Goal: Book appointment/travel/reservation

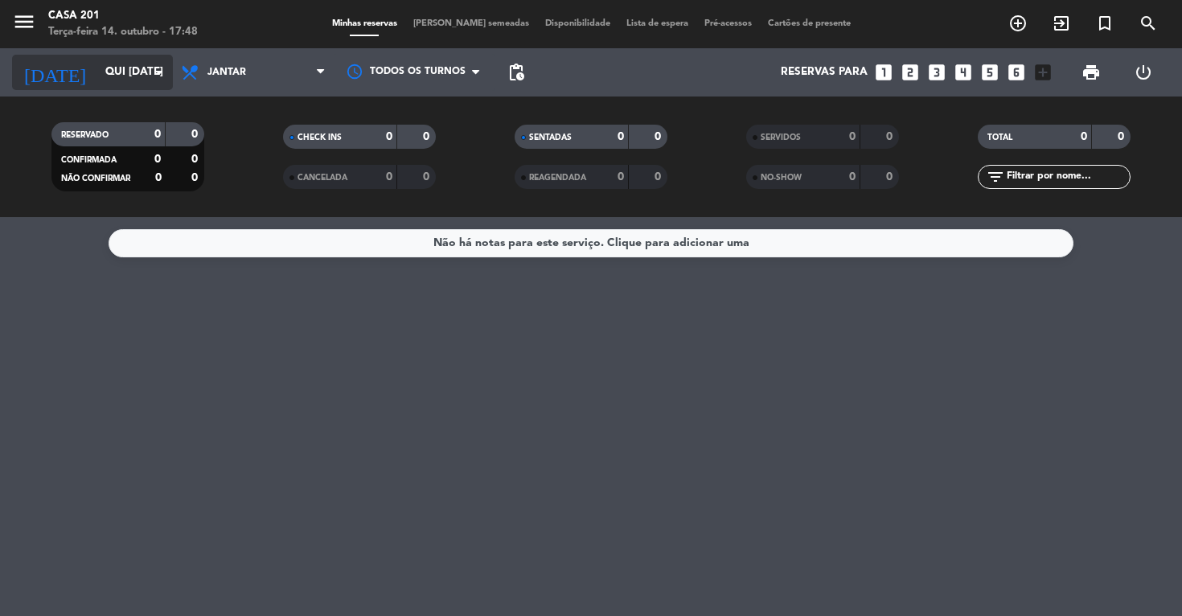
click at [97, 76] on input "Qui [DATE]" at bounding box center [169, 72] width 144 height 29
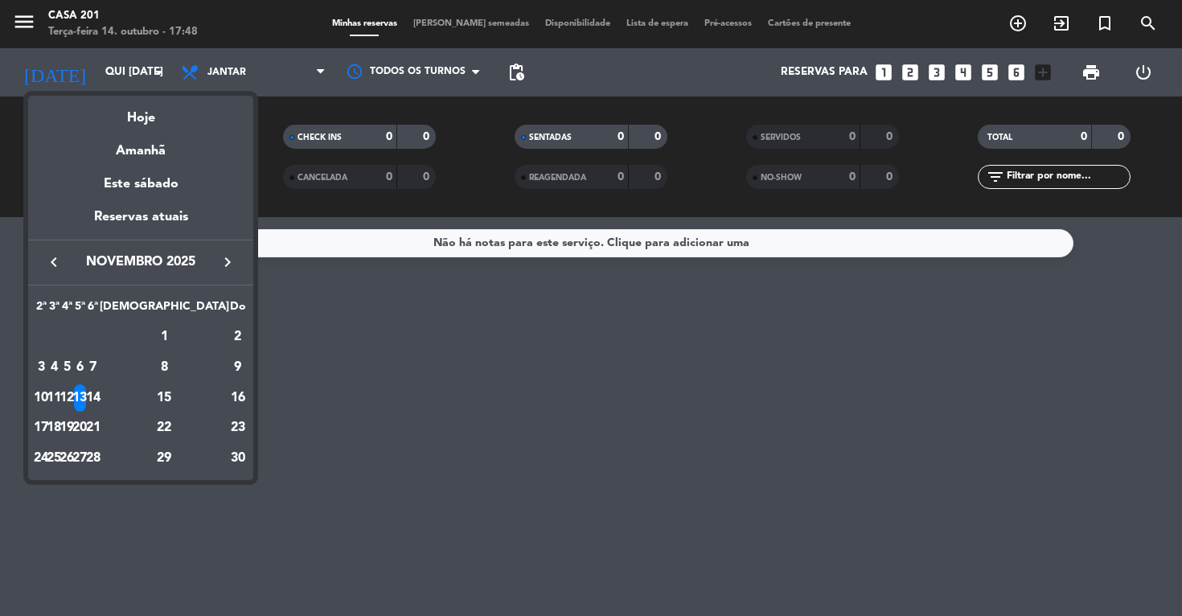
click at [55, 261] on icon "keyboard_arrow_left" at bounding box center [53, 262] width 19 height 19
click at [60, 427] on div "14" at bounding box center [54, 427] width 12 height 27
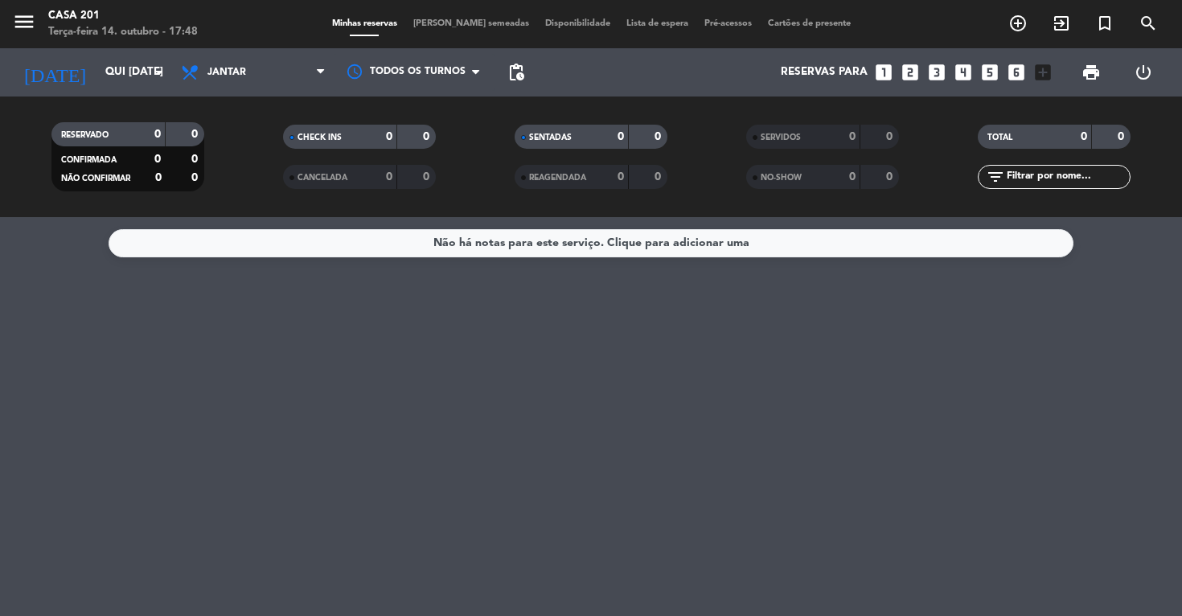
type input "Ter 14 out"
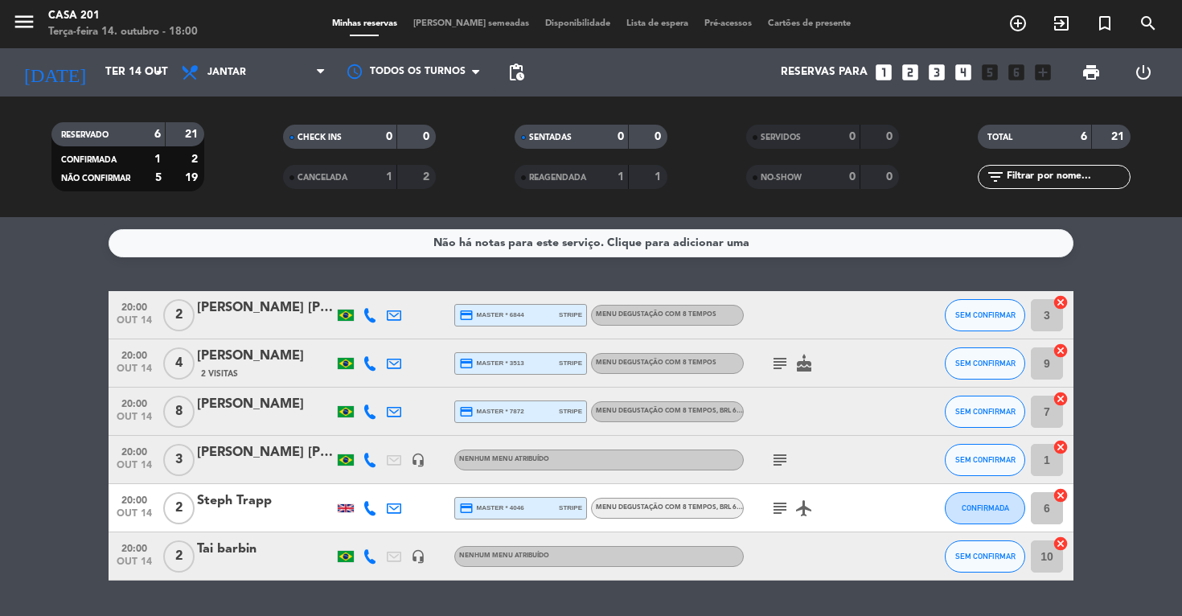
click at [908, 77] on icon "looks_two" at bounding box center [910, 72] width 21 height 21
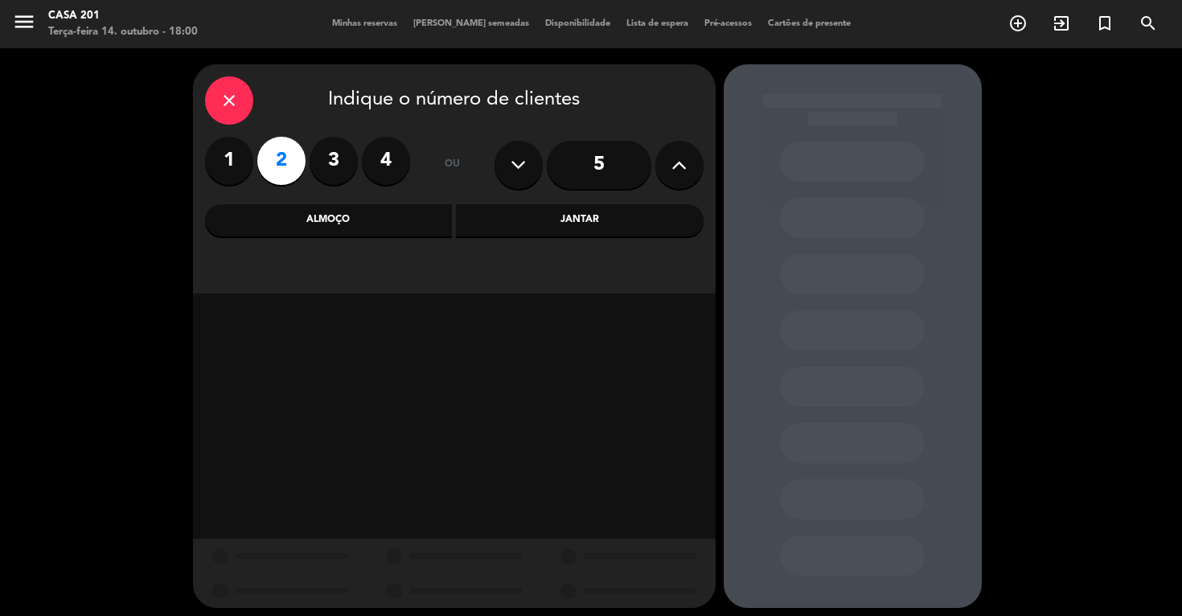
click at [604, 224] on div "Jantar" at bounding box center [580, 220] width 248 height 32
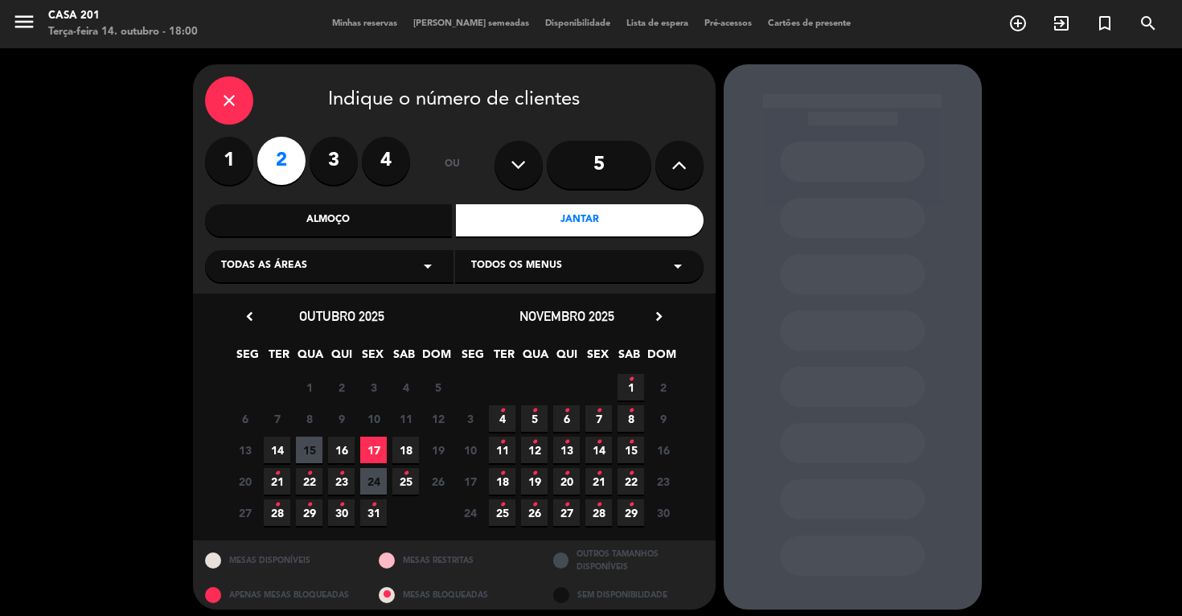
click at [277, 452] on span "14" at bounding box center [277, 450] width 27 height 27
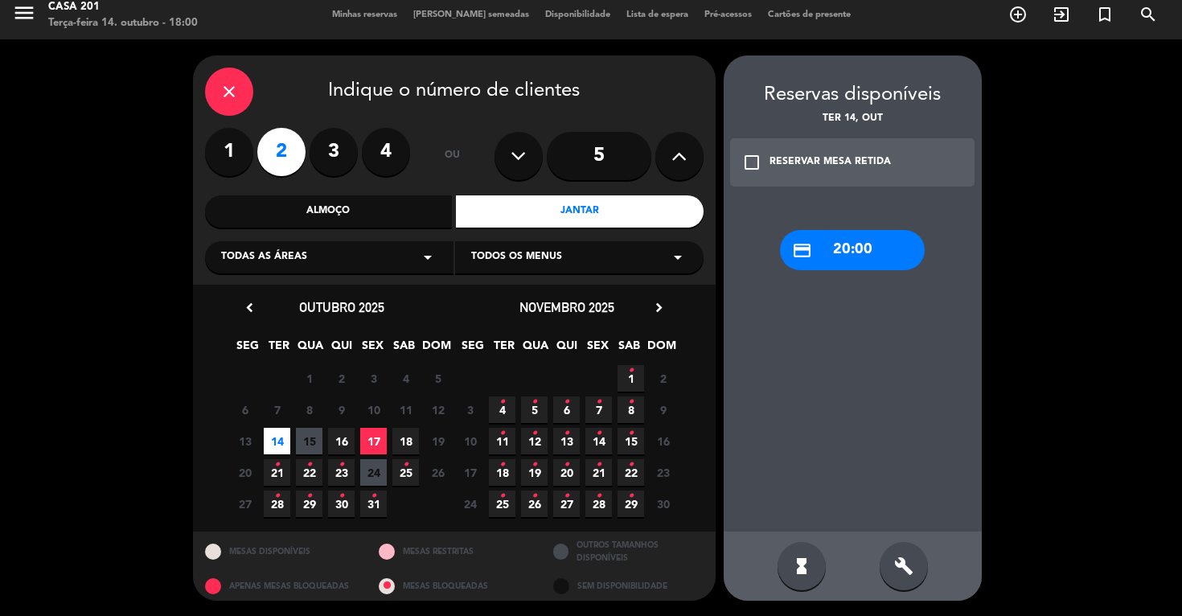
click at [786, 162] on div "RESERVAR MESA RETIDA" at bounding box center [830, 162] width 121 height 16
click at [868, 259] on div "credit_card 20:00" at bounding box center [852, 250] width 145 height 40
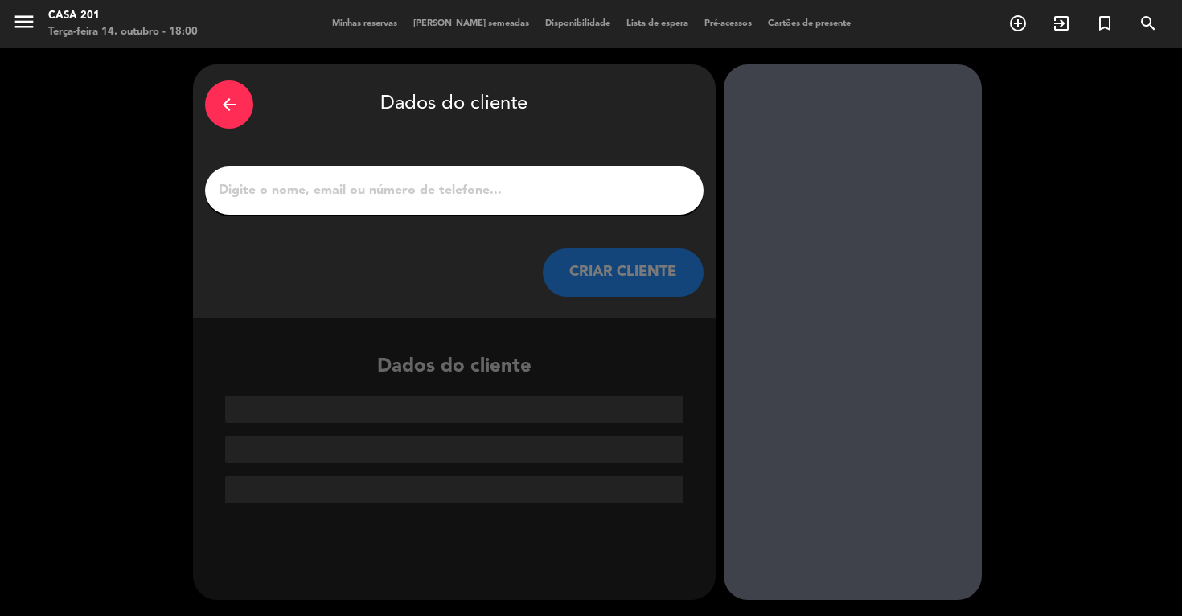
scroll to position [0, 0]
click at [282, 189] on input "1" at bounding box center [454, 190] width 474 height 23
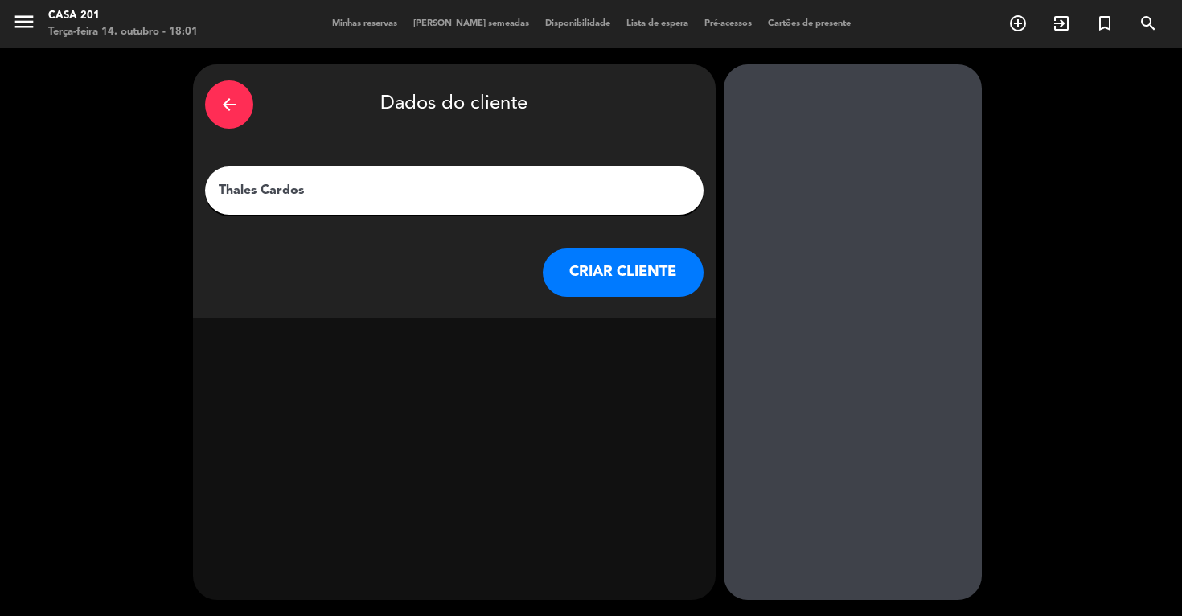
type input "[PERSON_NAME]"
click at [610, 285] on button "CRIAR CLIENTE" at bounding box center [623, 272] width 161 height 48
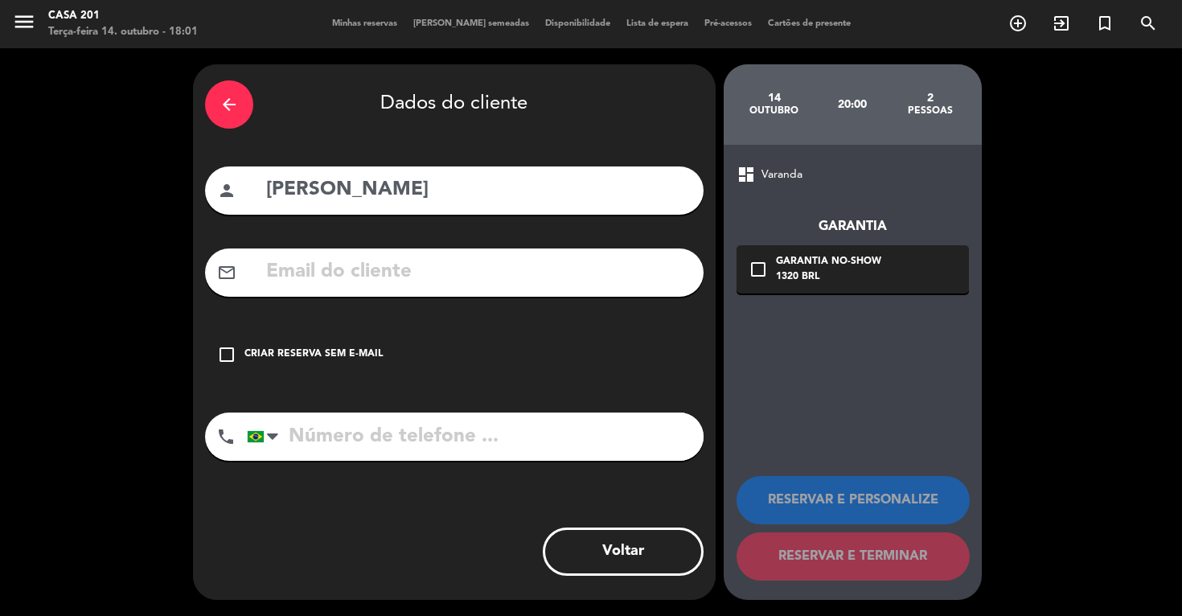
click at [392, 281] on input "text" at bounding box center [478, 272] width 427 height 33
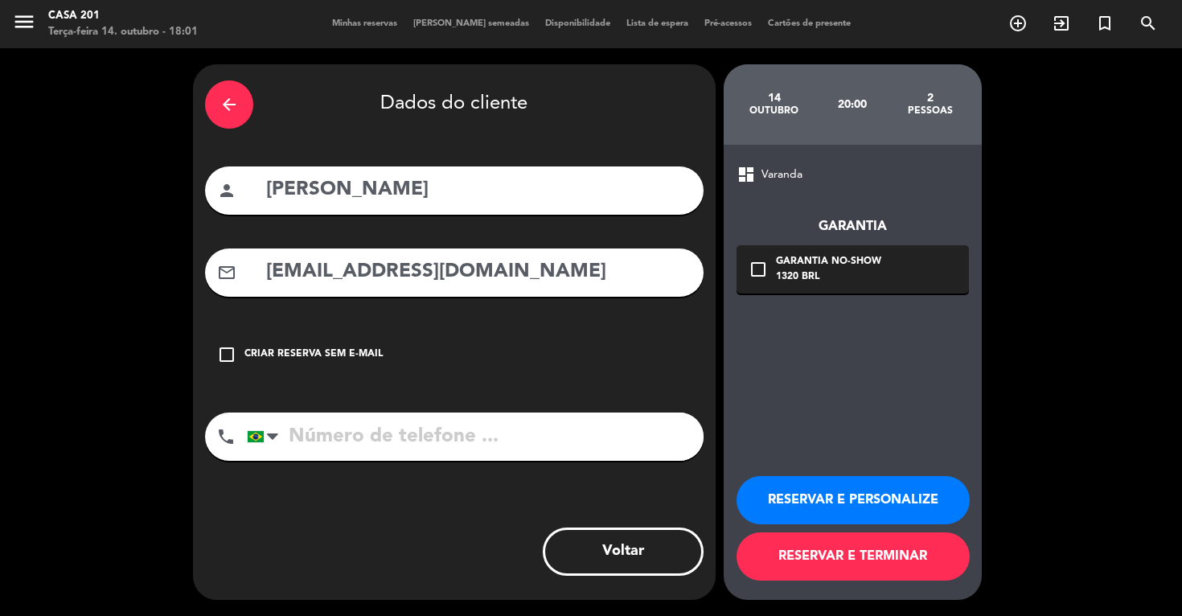
type input "[EMAIL_ADDRESS][DOMAIN_NAME]"
click at [322, 438] on input "tel" at bounding box center [475, 437] width 457 height 48
type input "24988072413"
click at [752, 270] on icon "check_box_outline_blank" at bounding box center [758, 269] width 19 height 19
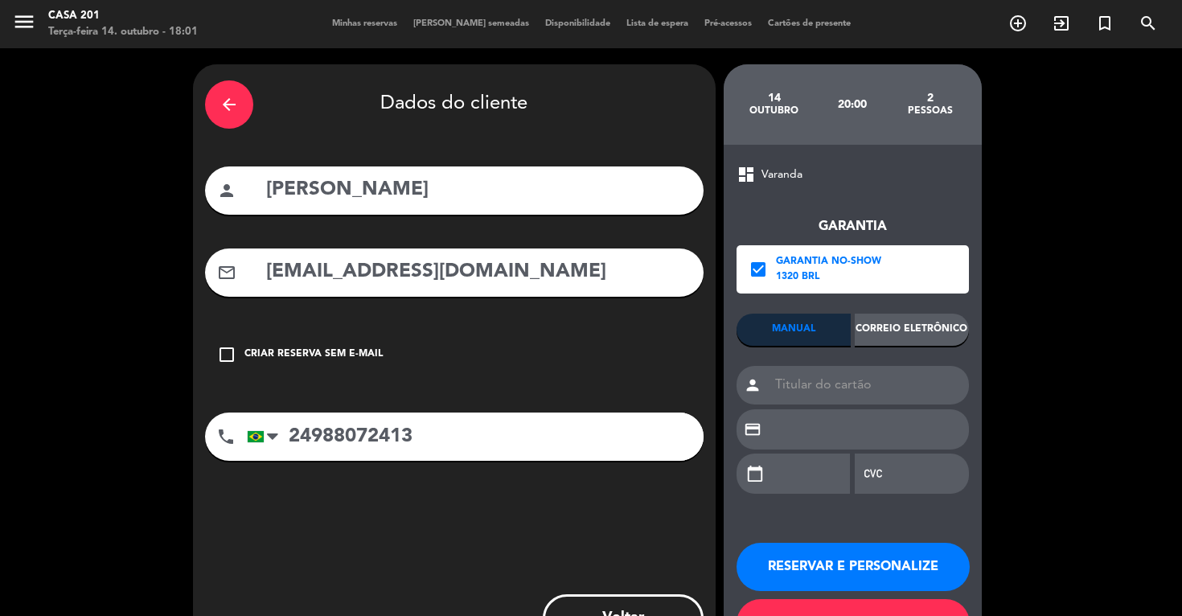
click at [924, 334] on div "Correio eletrônico" at bounding box center [912, 330] width 114 height 32
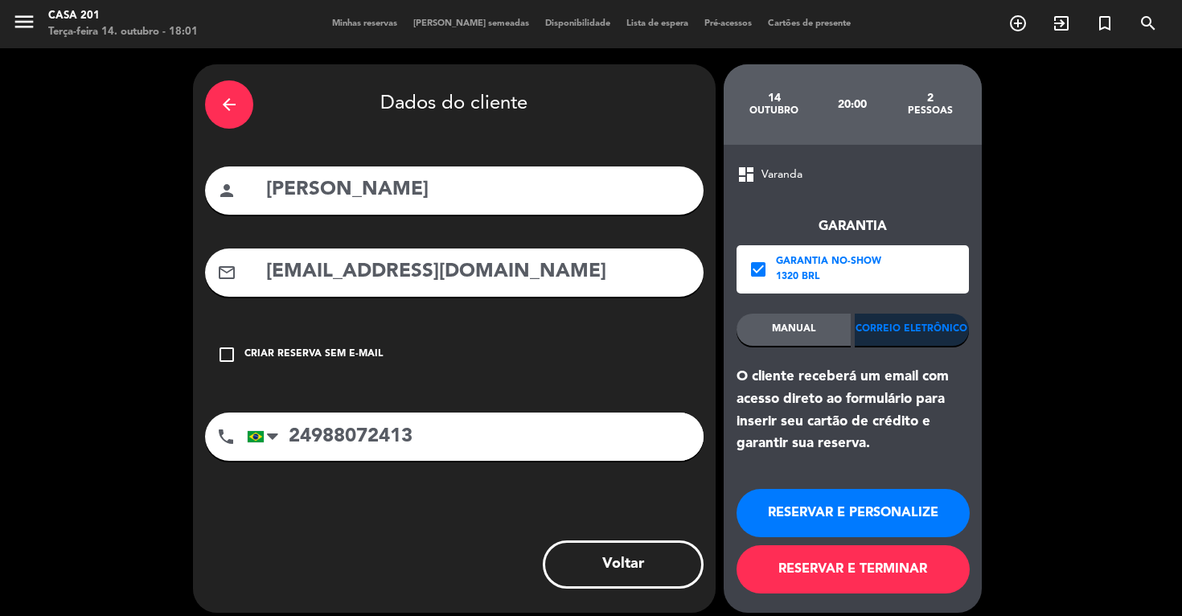
click at [901, 576] on button "RESERVAR E TERMINAR" at bounding box center [853, 569] width 233 height 48
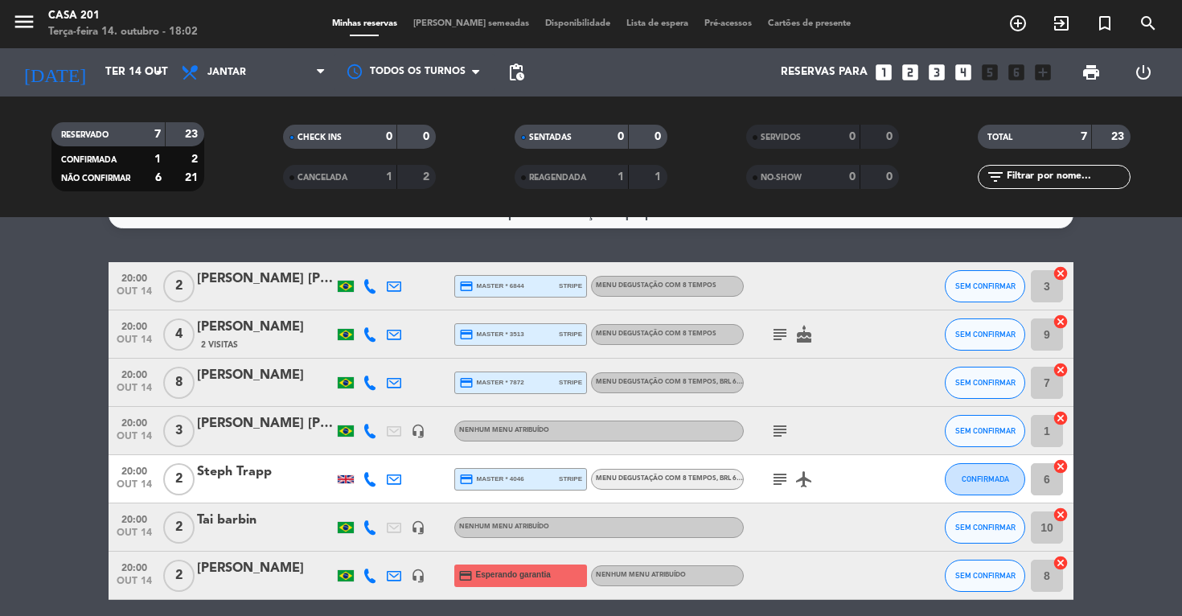
scroll to position [31, 0]
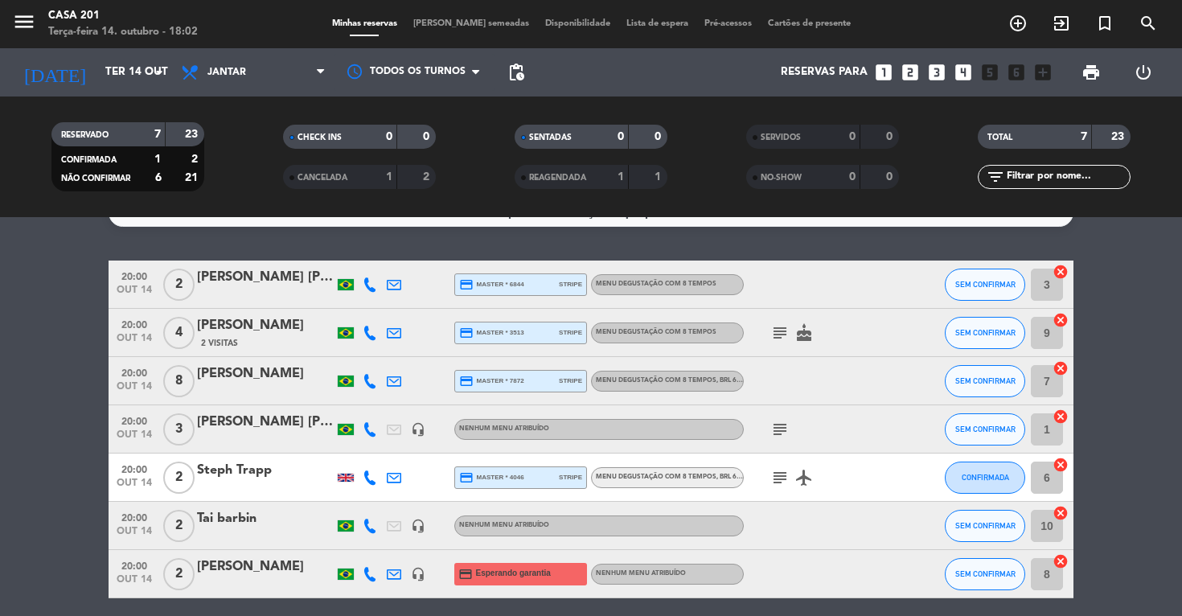
click at [241, 573] on div "[PERSON_NAME]" at bounding box center [265, 566] width 137 height 21
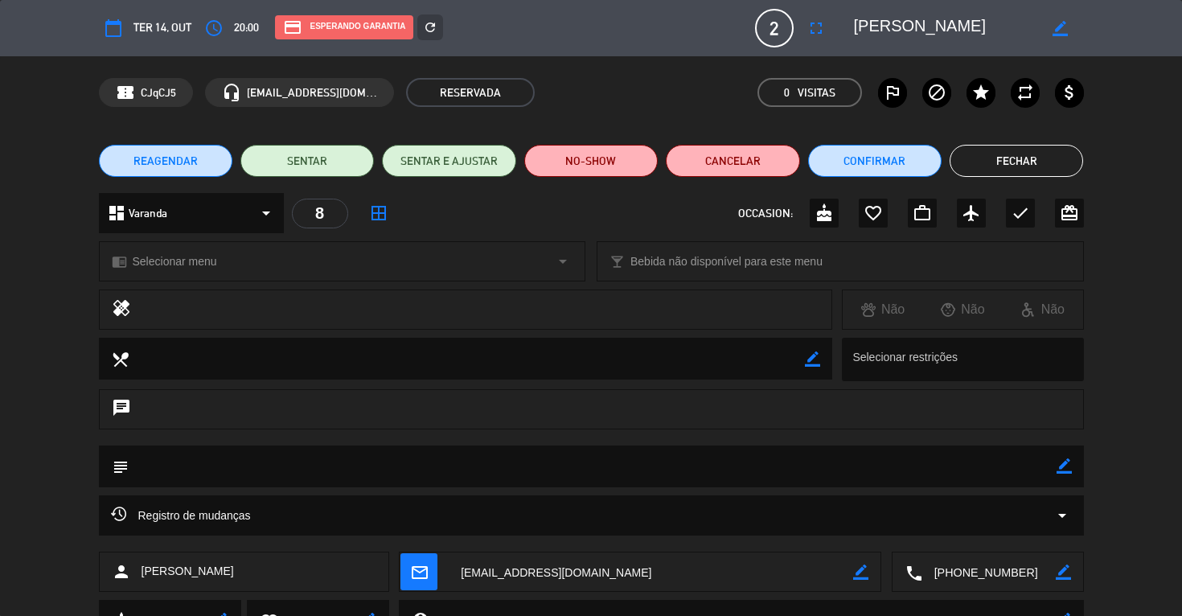
click at [1062, 467] on icon "border_color" at bounding box center [1064, 465] width 15 height 15
type textarea "aniversario [PERSON_NAME]"
click at [1064, 466] on icon at bounding box center [1064, 465] width 15 height 15
click at [1031, 161] on button "Fechar" at bounding box center [1016, 161] width 133 height 32
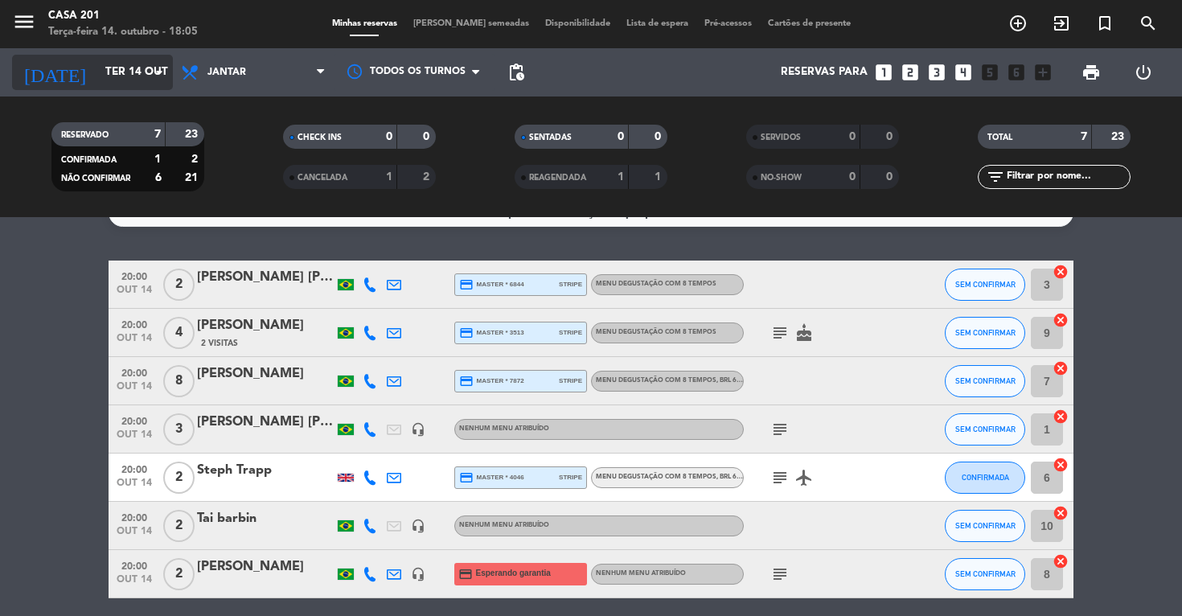
click at [97, 66] on input "Ter 14 out" at bounding box center [169, 72] width 144 height 29
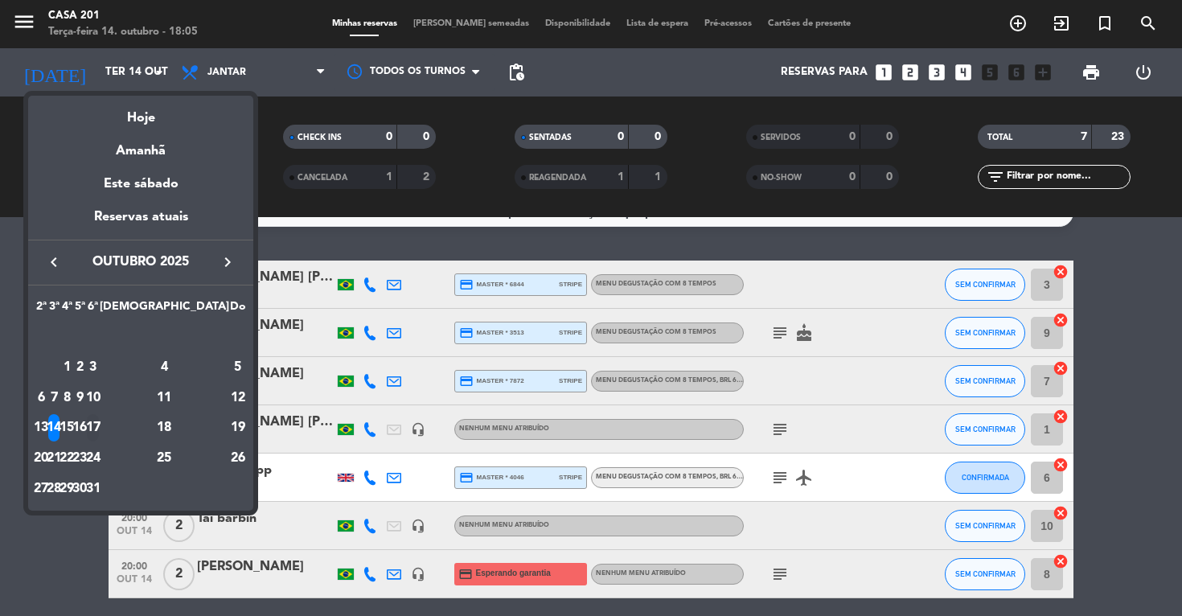
click at [99, 429] on div "17" at bounding box center [93, 427] width 12 height 27
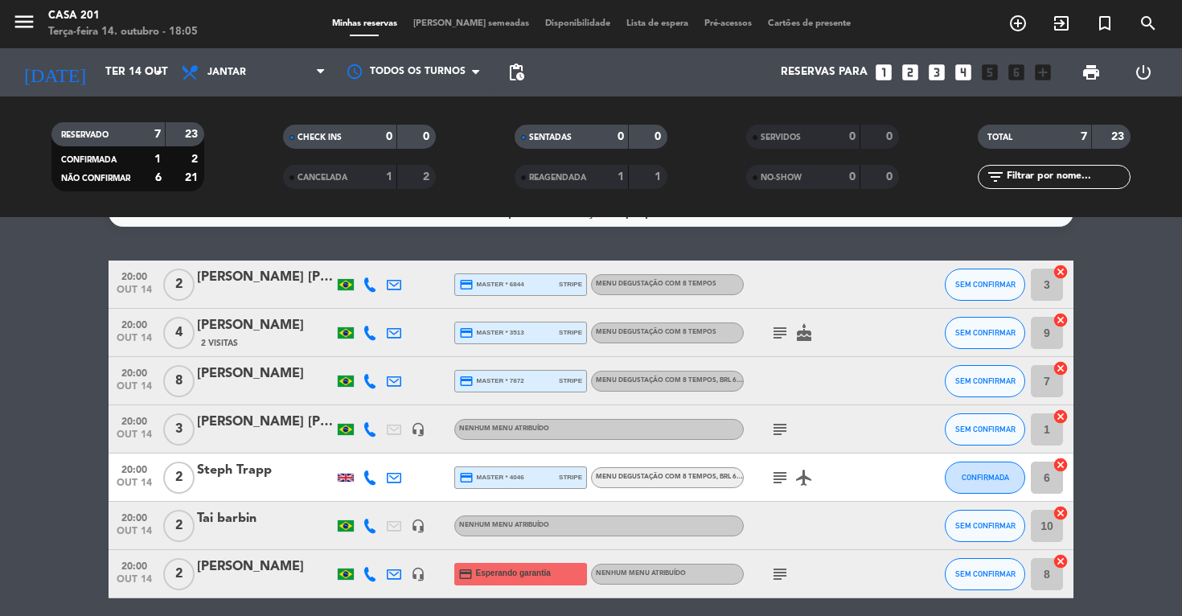
type input "Sex 17 out"
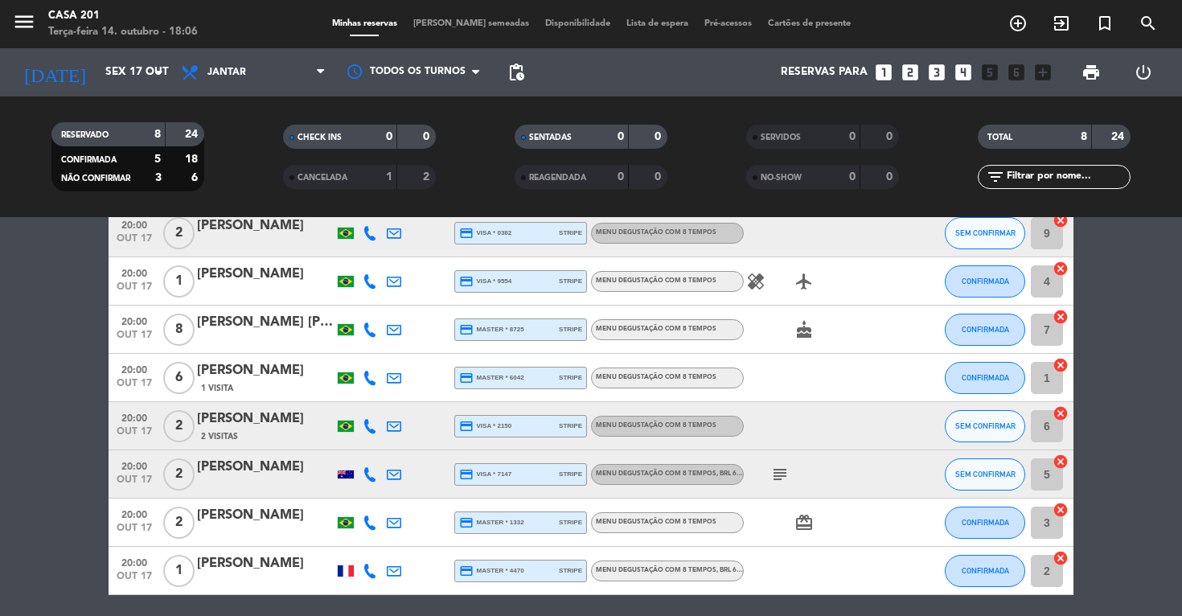
scroll to position [142, 0]
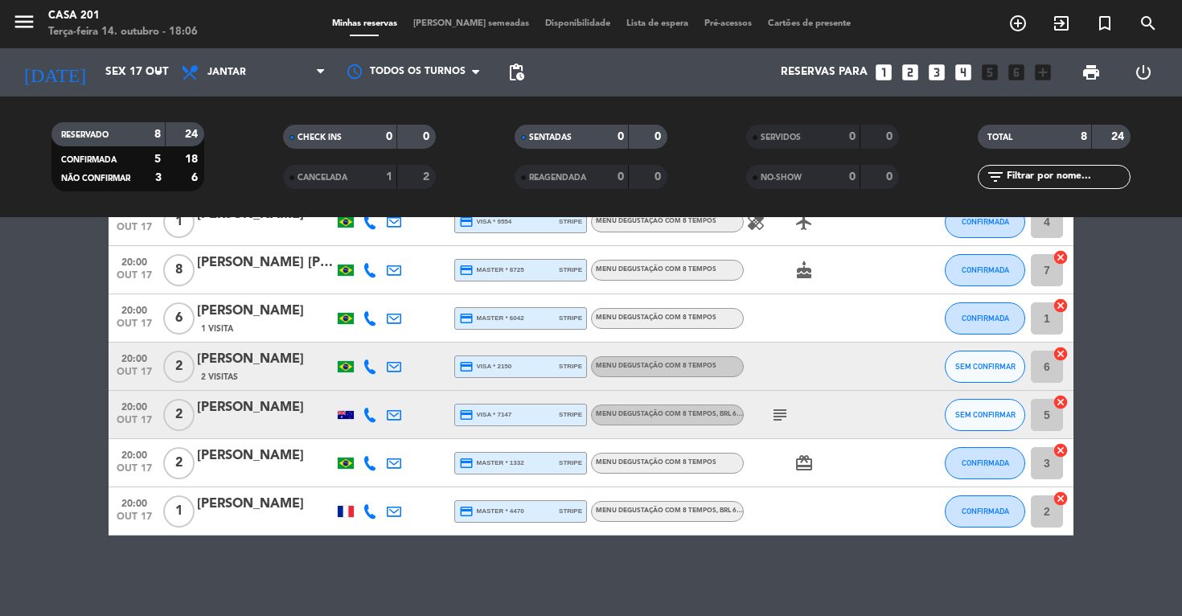
click at [450, 21] on span "[PERSON_NAME] semeadas" at bounding box center [471, 23] width 132 height 9
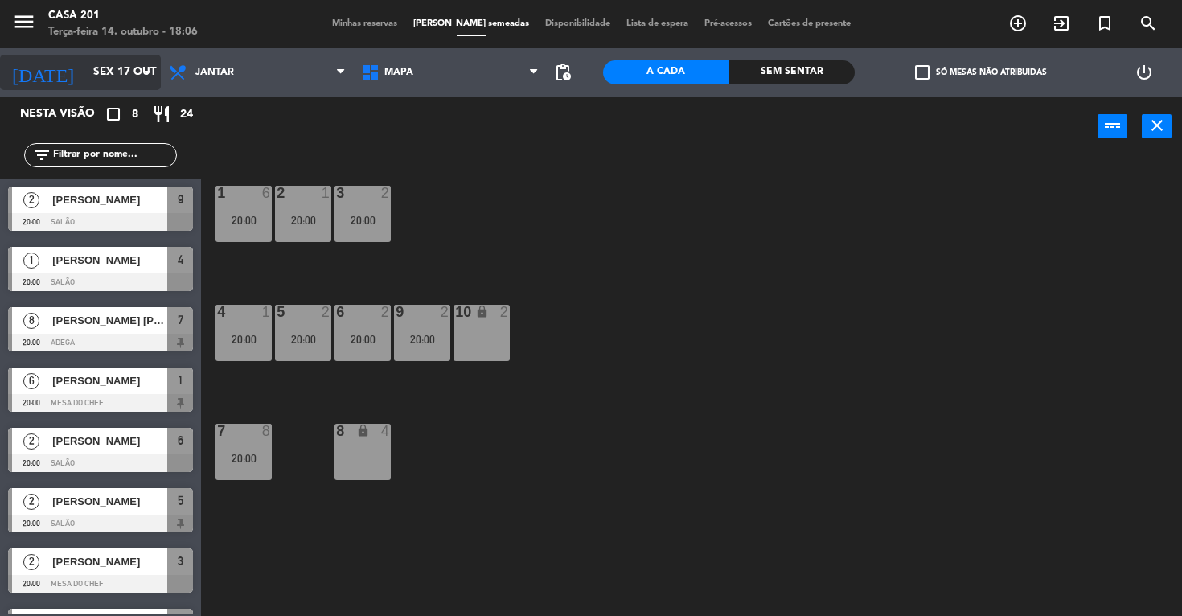
click at [85, 66] on input "Sex 17 out" at bounding box center [157, 72] width 144 height 29
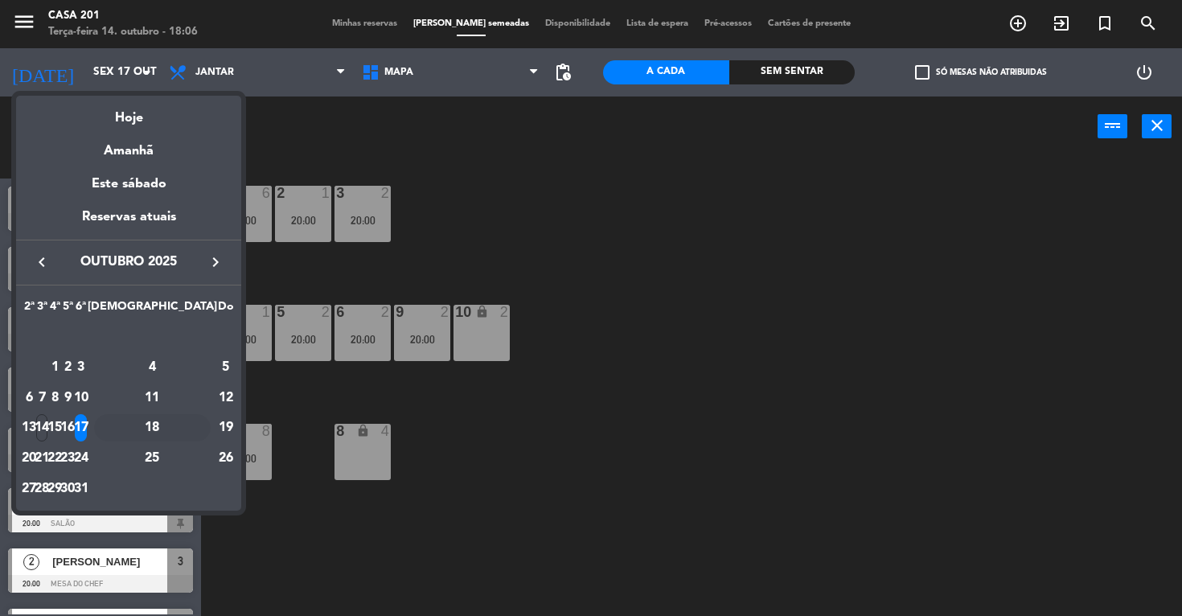
click at [188, 429] on div "18" at bounding box center [152, 427] width 117 height 27
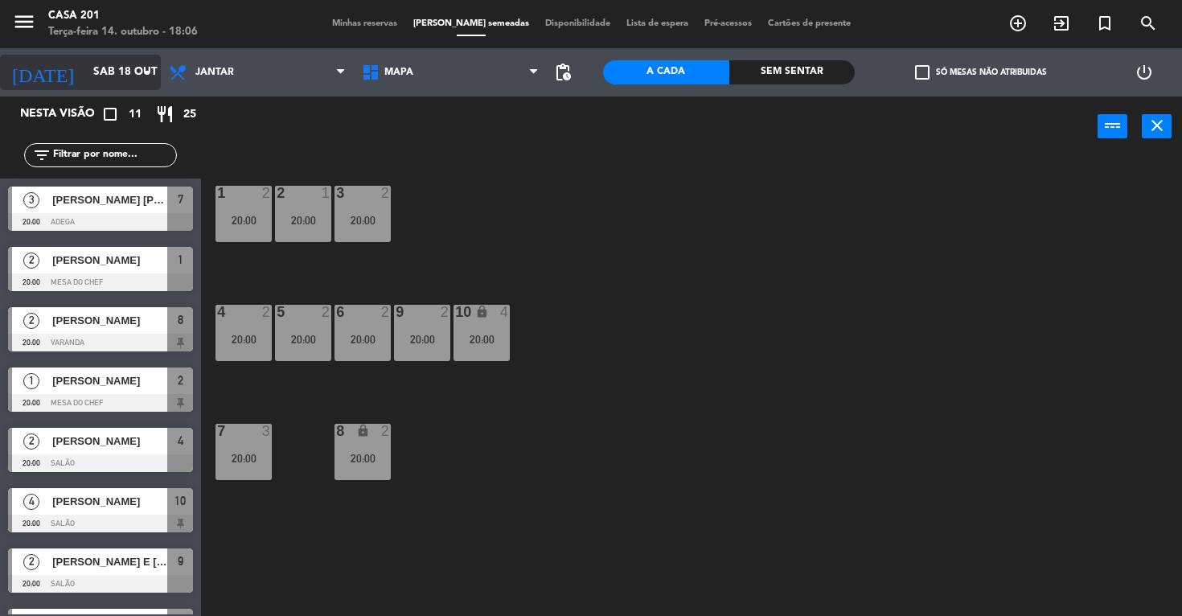
click at [85, 73] on input "Sáb 18 out" at bounding box center [157, 72] width 144 height 29
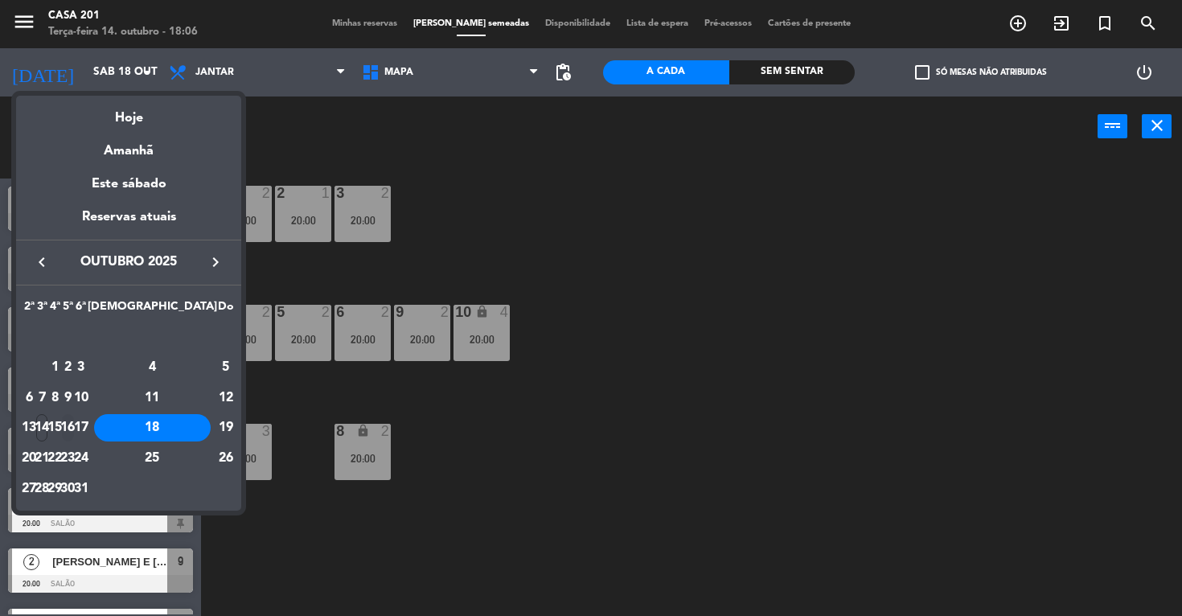
click at [74, 429] on div "16" at bounding box center [68, 427] width 12 height 27
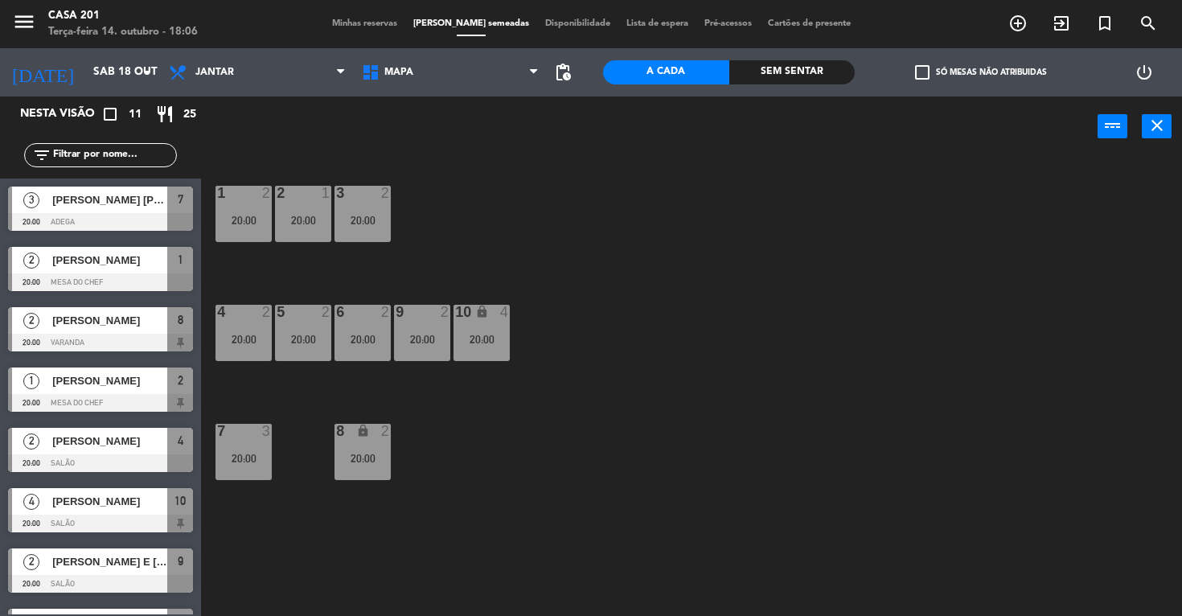
type input "Qui 16 out"
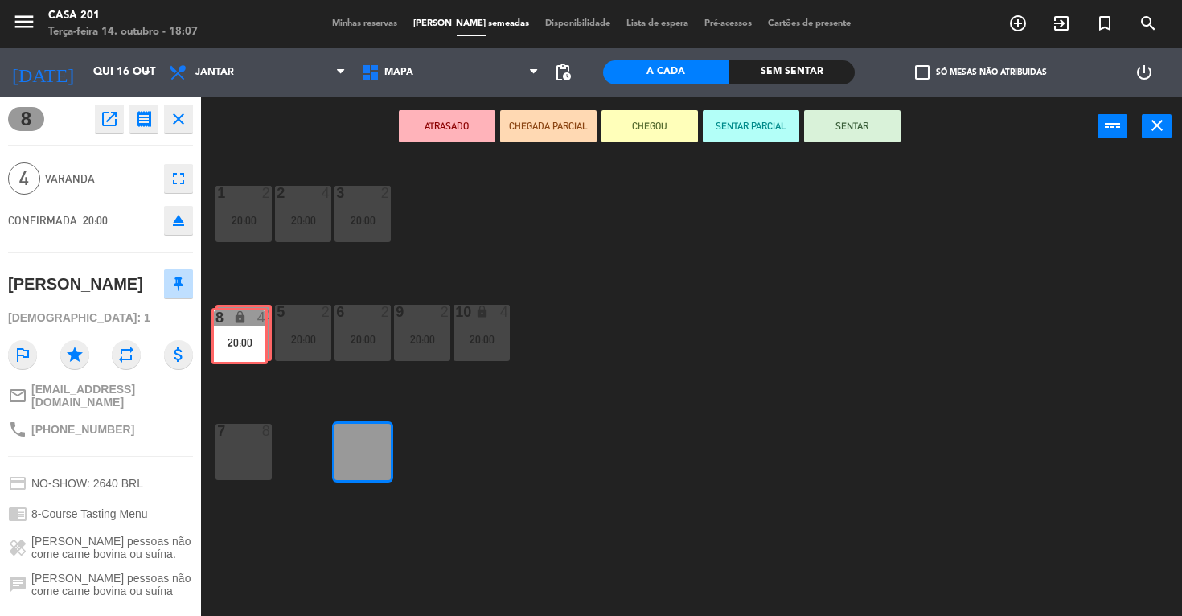
drag, startPoint x: 372, startPoint y: 457, endPoint x: 248, endPoint y: 340, distance: 170.1
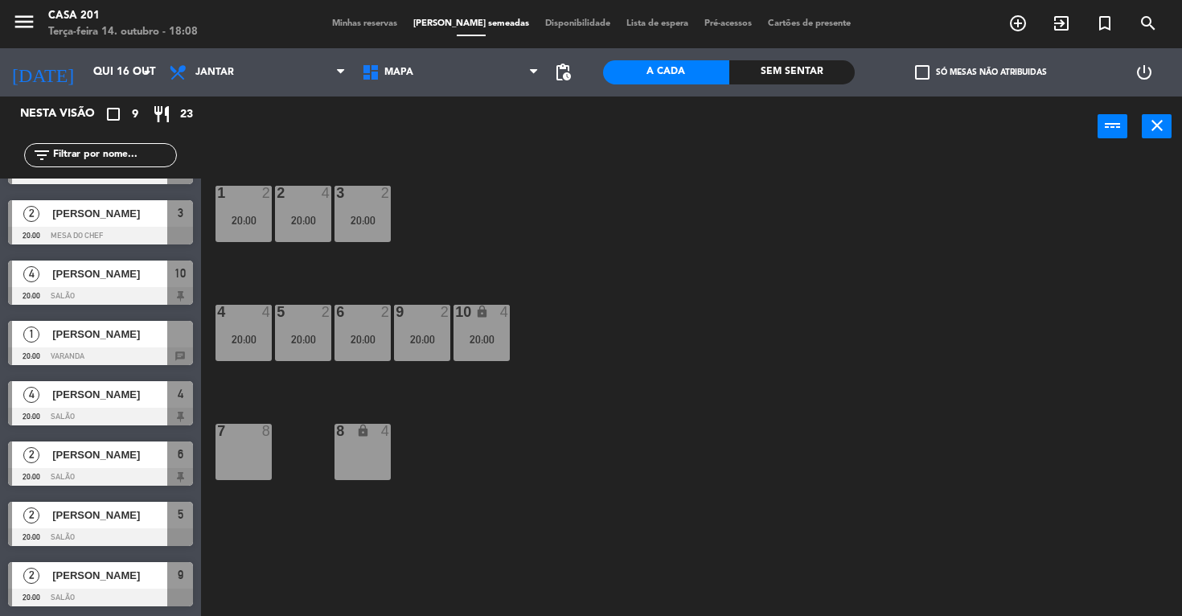
scroll to position [106, 0]
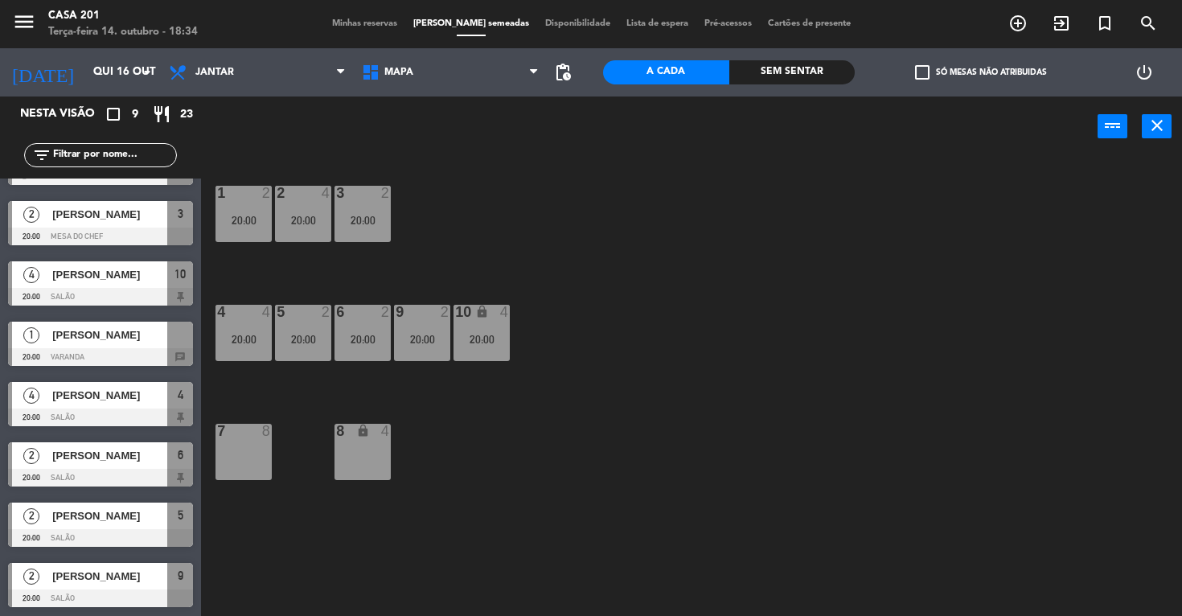
click at [356, 27] on span "Minhas reservas" at bounding box center [364, 23] width 81 height 9
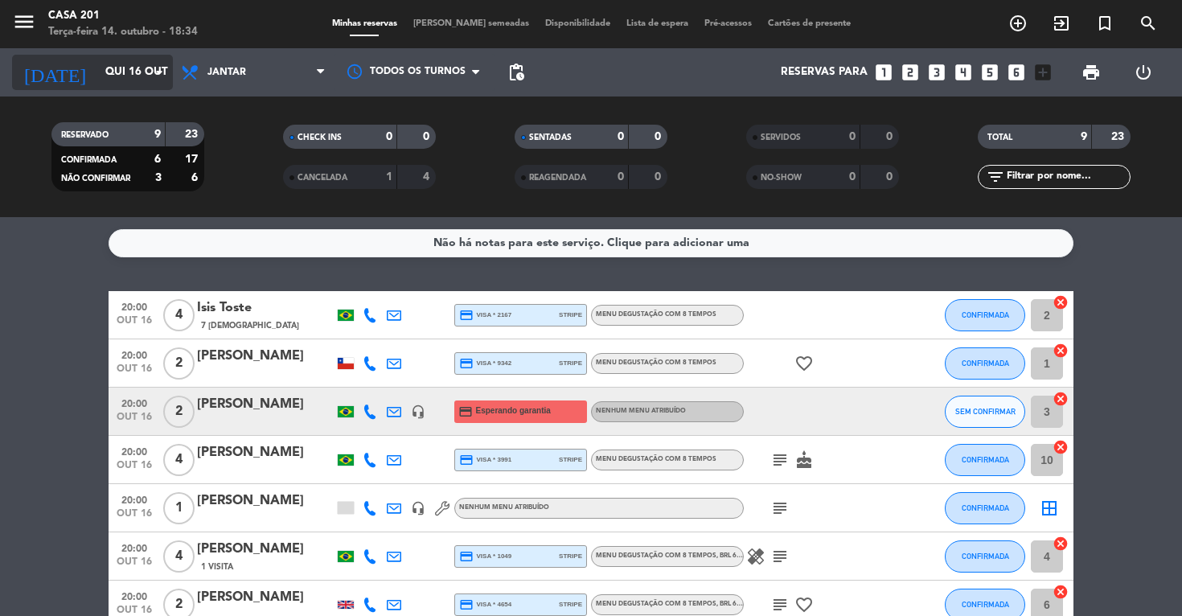
click at [97, 78] on input "Qui 16 out" at bounding box center [169, 72] width 144 height 29
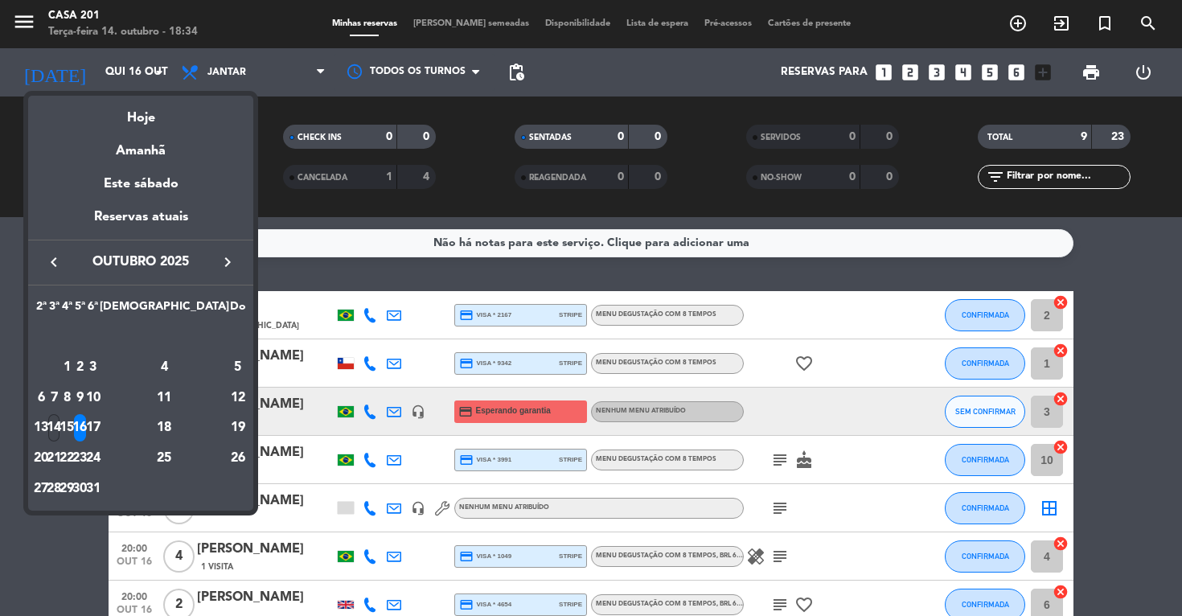
click at [60, 424] on div "14" at bounding box center [54, 427] width 12 height 27
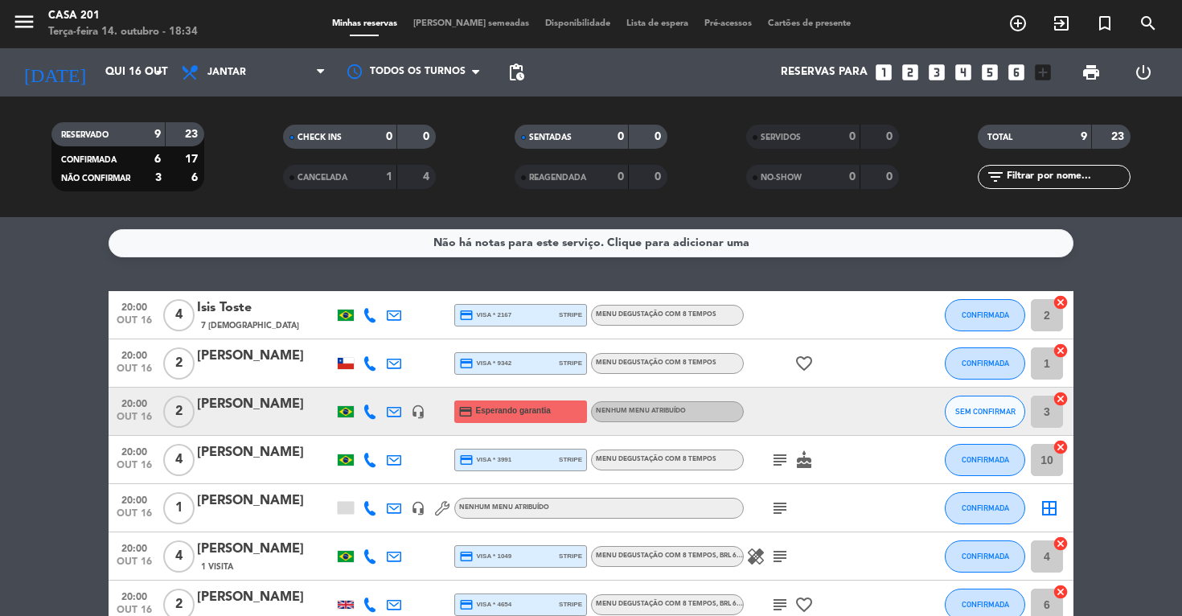
type input "Ter 14 out"
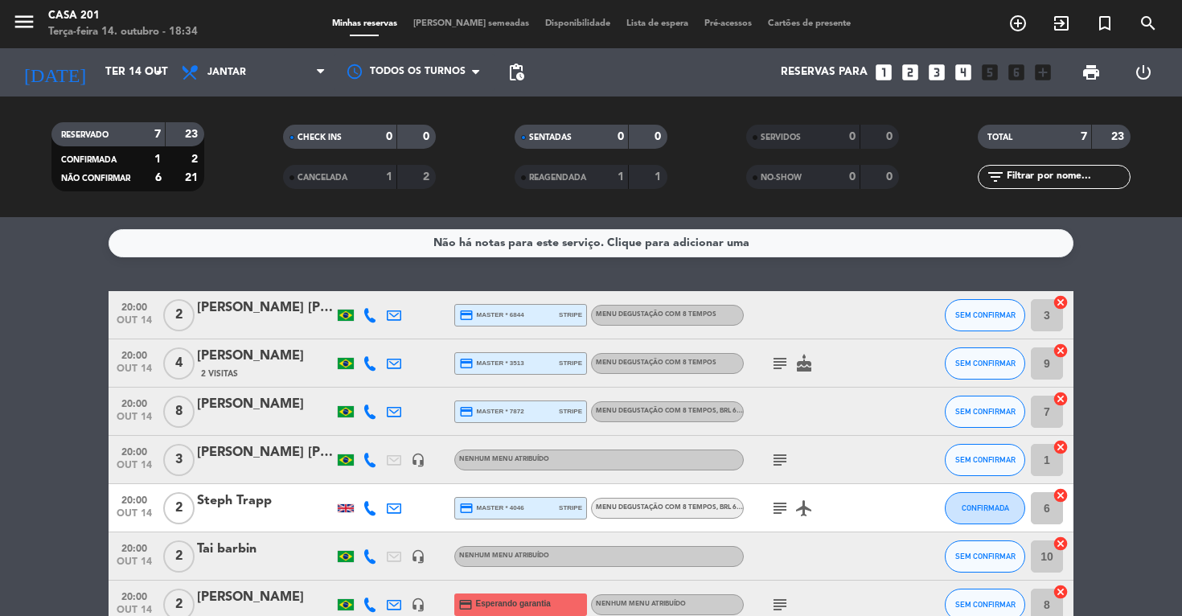
scroll to position [93, 0]
